Goal: Task Accomplishment & Management: Use online tool/utility

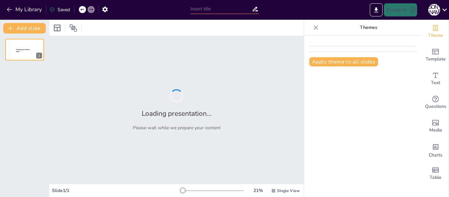
type input "Construyendo Líderes [DEMOGRAPHIC_DATA]: Claves para Guiar a Matrimonios"
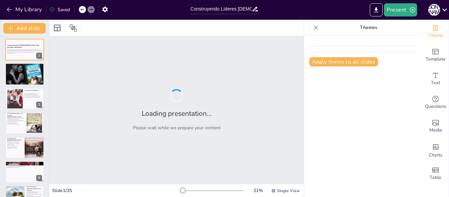
checkbox input "true"
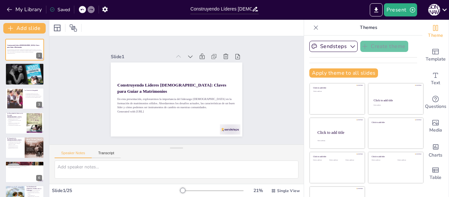
checkbox input "true"
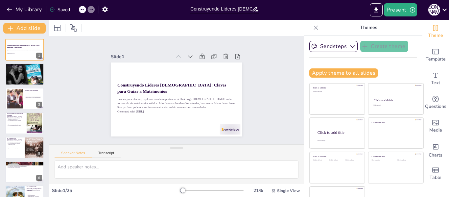
checkbox input "true"
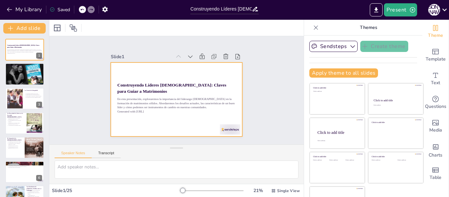
checkbox input "true"
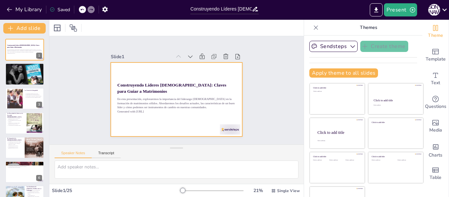
checkbox input "true"
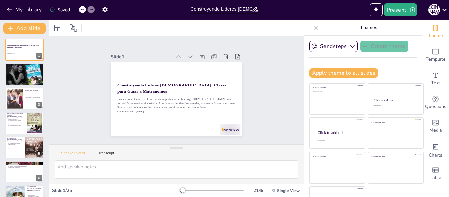
checkbox input "true"
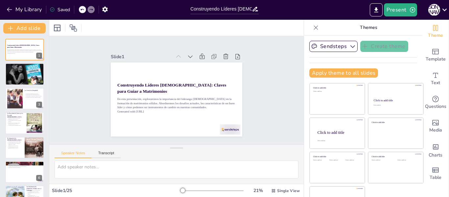
checkbox input "true"
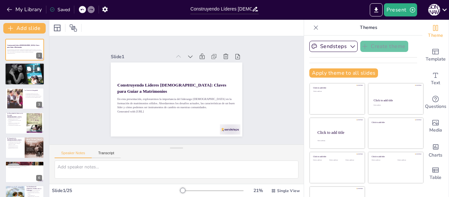
checkbox input "true"
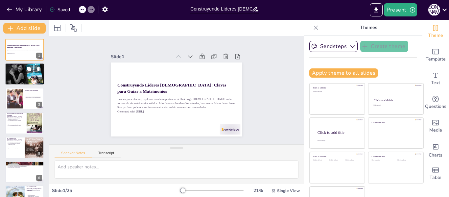
checkbox input "true"
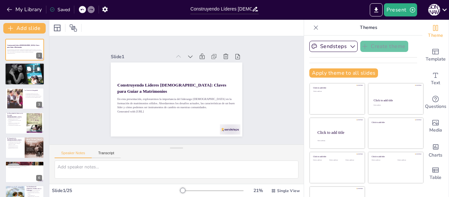
checkbox input "true"
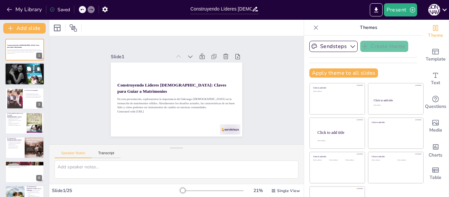
checkbox input "true"
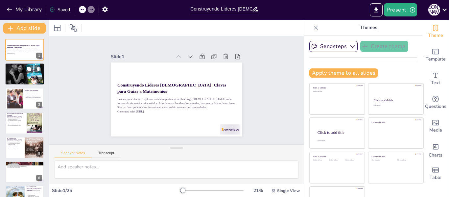
click at [24, 68] on p "La necesidad de cuestionar a nuestros líderes." at bounding box center [25, 68] width 36 height 1
type textarea "La falta de propósito en el liderazgo actual es preocupante. Muchos líderes par…"
checkbox input "true"
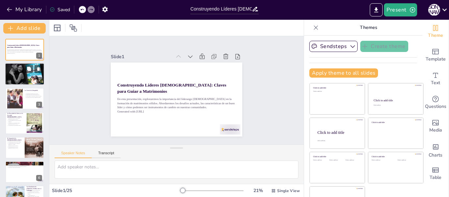
checkbox input "true"
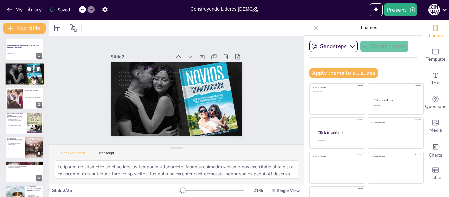
checkbox input "true"
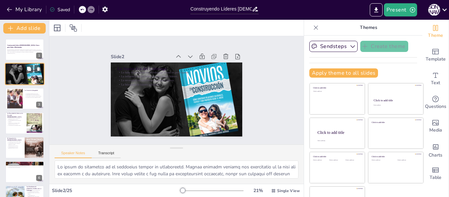
checkbox input "true"
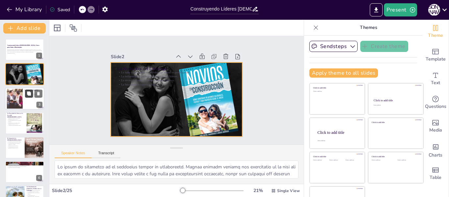
checkbox input "true"
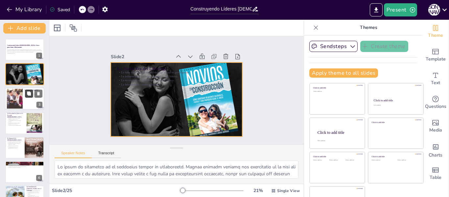
checkbox input "true"
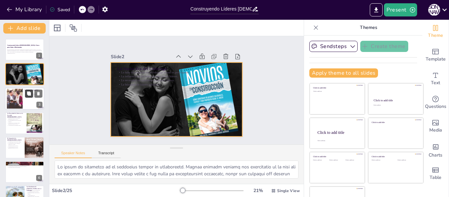
checkbox input "true"
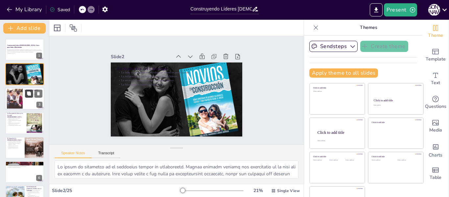
click at [26, 92] on button at bounding box center [29, 93] width 8 height 8
type textarea "La integridad humana está en crisis. Vivimos en un mundo donde los valores a me…"
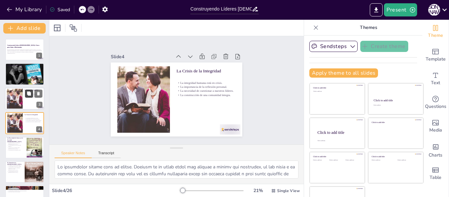
checkbox input "true"
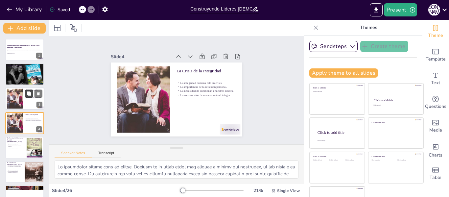
checkbox input "true"
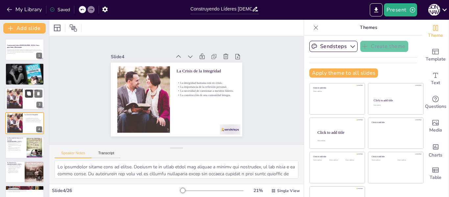
scroll to position [8, 0]
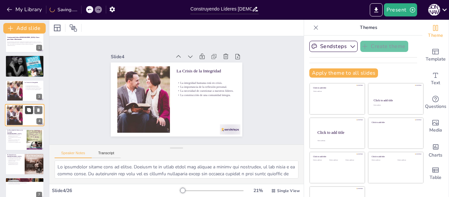
checkbox input "true"
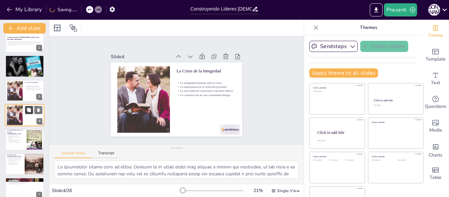
checkbox input "true"
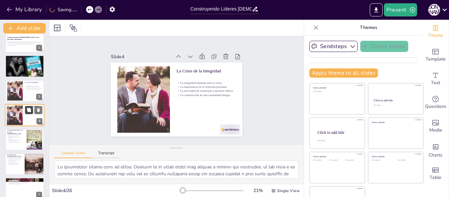
checkbox input "true"
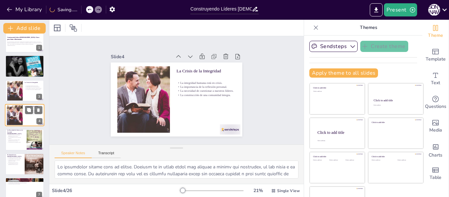
checkbox input "true"
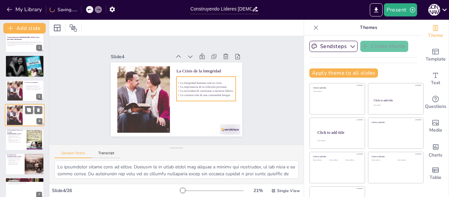
click at [32, 114] on p "La construcción de una comunidad íntegra." at bounding box center [34, 113] width 18 height 1
checkbox input "true"
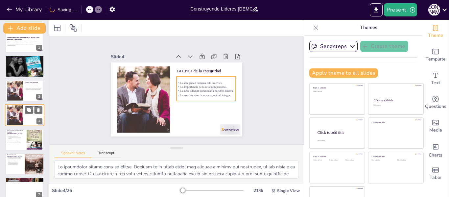
checkbox input "true"
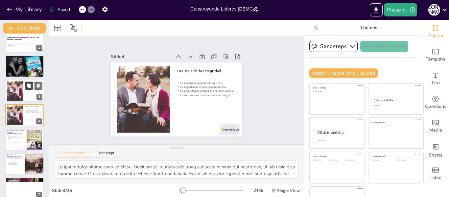
checkbox input "true"
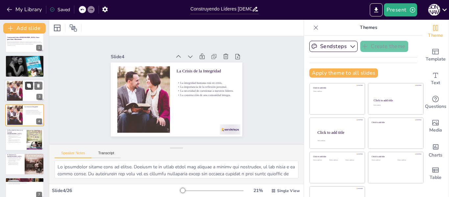
checkbox input "true"
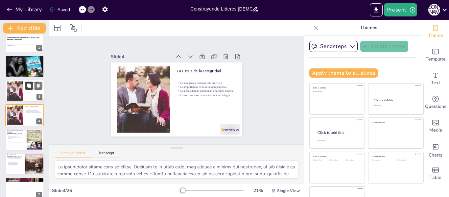
checkbox input "true"
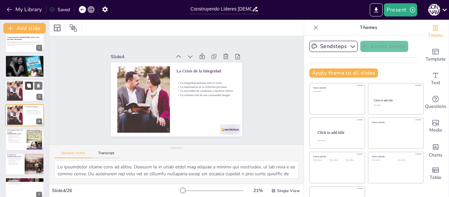
checkbox input "true"
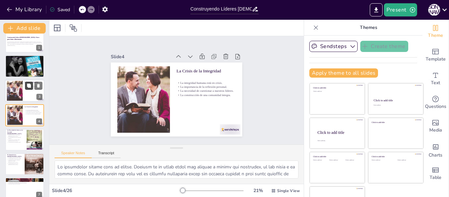
click at [30, 86] on icon at bounding box center [29, 86] width 4 height 4
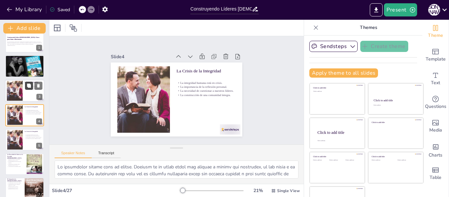
checkbox input "true"
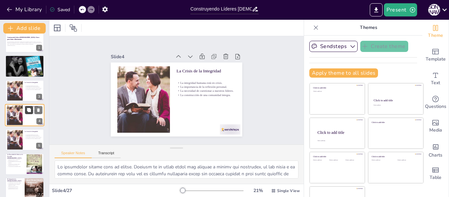
checkbox input "true"
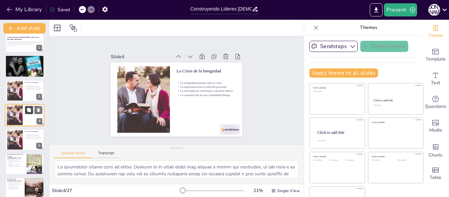
checkbox input "true"
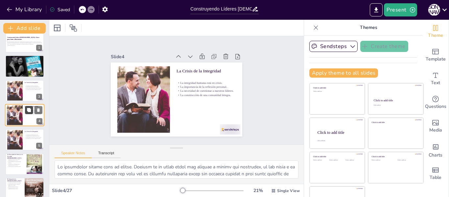
checkbox input "true"
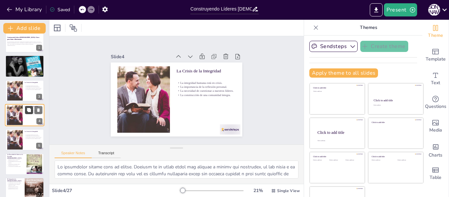
checkbox input "true"
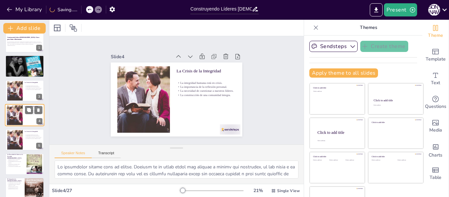
checkbox input "true"
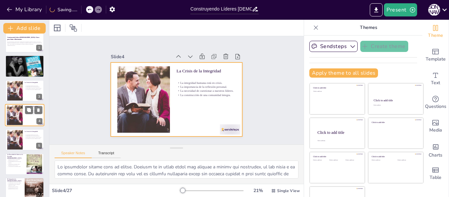
click at [30, 118] on div at bounding box center [24, 115] width 39 height 22
checkbox input "true"
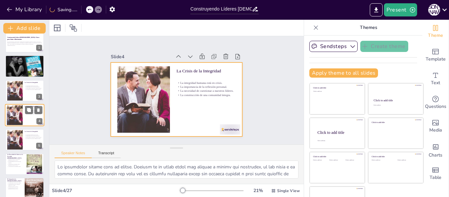
checkbox input "true"
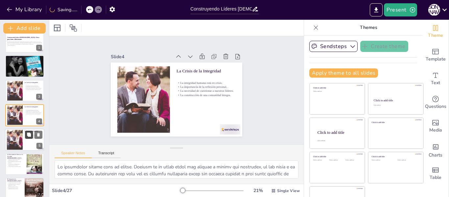
checkbox input "true"
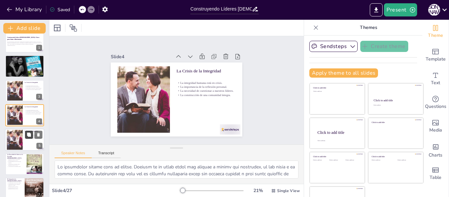
click at [33, 138] on button at bounding box center [29, 135] width 8 height 8
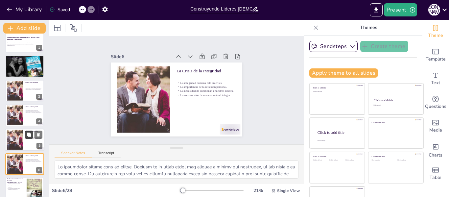
checkbox input "true"
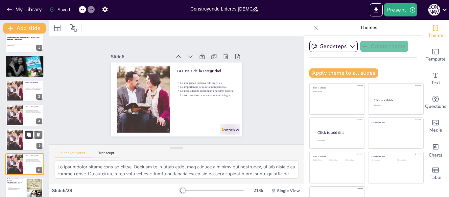
scroll to position [57, 0]
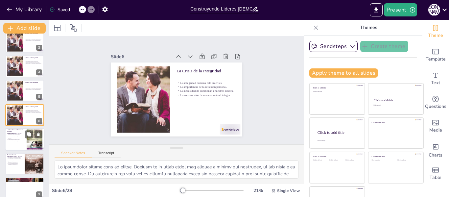
checkbox input "true"
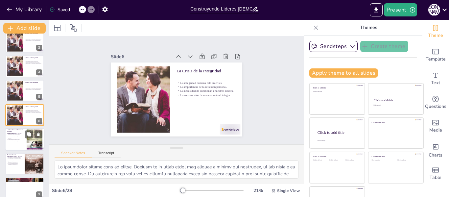
checkbox input "true"
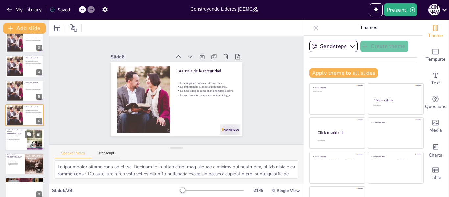
checkbox input "true"
click at [21, 139] on p "La historia de los grandes líderes [DEMOGRAPHIC_DATA]." at bounding box center [16, 140] width 18 height 2
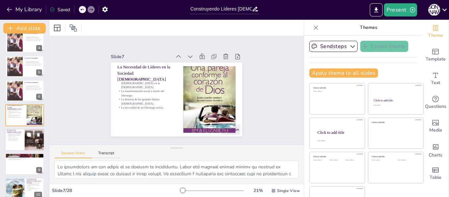
click at [15, 142] on div at bounding box center [24, 140] width 39 height 22
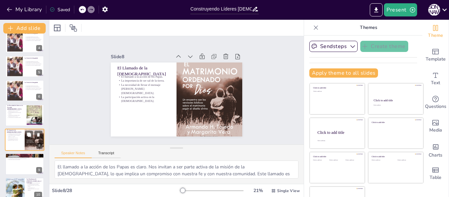
scroll to position [106, 0]
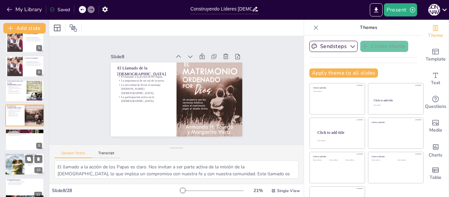
click at [16, 161] on div at bounding box center [15, 164] width 20 height 33
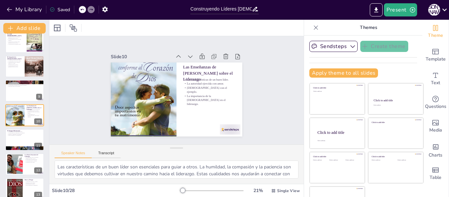
scroll to position [0, 0]
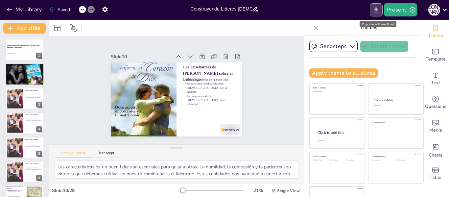
click at [377, 8] on icon "Export to PowerPoint" at bounding box center [377, 9] width 4 height 5
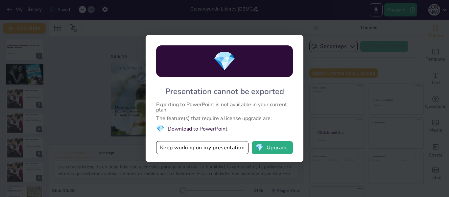
click at [138, 78] on div "💎 Presentation cannot be exported Exporting to PowerPoint is not available in y…" at bounding box center [224, 98] width 449 height 197
click at [223, 152] on button "Keep working on my presentation" at bounding box center [202, 147] width 92 height 13
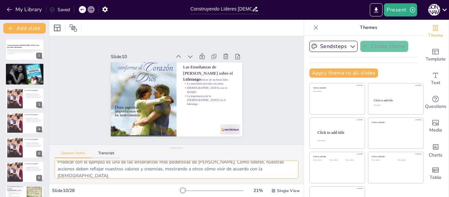
scroll to position [50, 0]
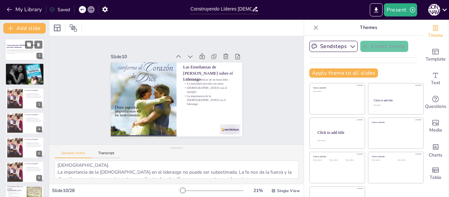
click at [27, 55] on div "En esta presentación, exploraremos la importancia del liderazgo católico en la …" at bounding box center [25, 51] width 36 height 7
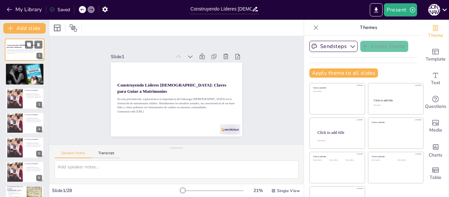
scroll to position [0, 0]
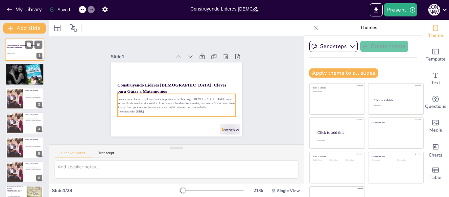
click at [21, 50] on p "En esta presentación, exploraremos la importancia del liderazgo [DEMOGRAPHIC_DA…" at bounding box center [25, 51] width 36 height 4
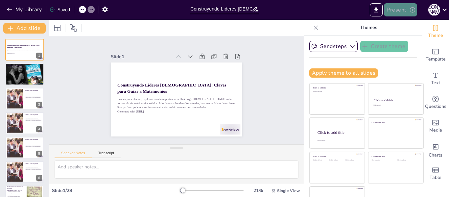
click at [395, 13] on button "Present" at bounding box center [400, 9] width 33 height 13
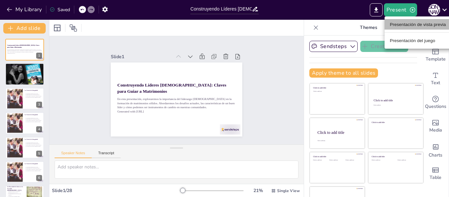
click at [398, 25] on font "Presentación de vista previa" at bounding box center [418, 24] width 56 height 5
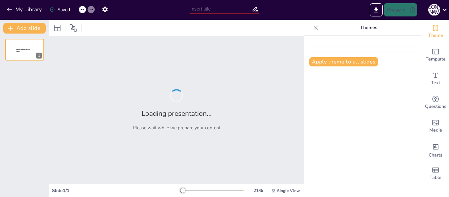
type input "Construyendo Líderes [DEMOGRAPHIC_DATA]: Claves para Guiar a Matrimonios"
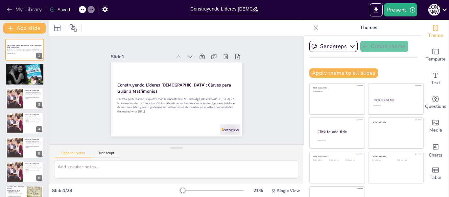
click at [7, 10] on icon "button" at bounding box center [9, 9] width 7 height 7
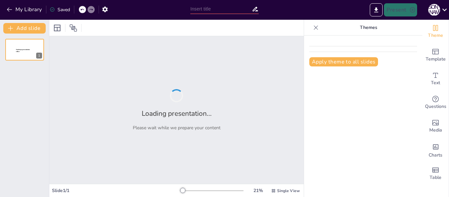
type input "Construyendo Líderes [DEMOGRAPHIC_DATA]: Claves para Guiar a Matrimonios"
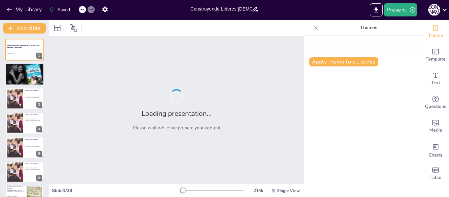
checkbox input "true"
